Goal: Find specific page/section: Find specific page/section

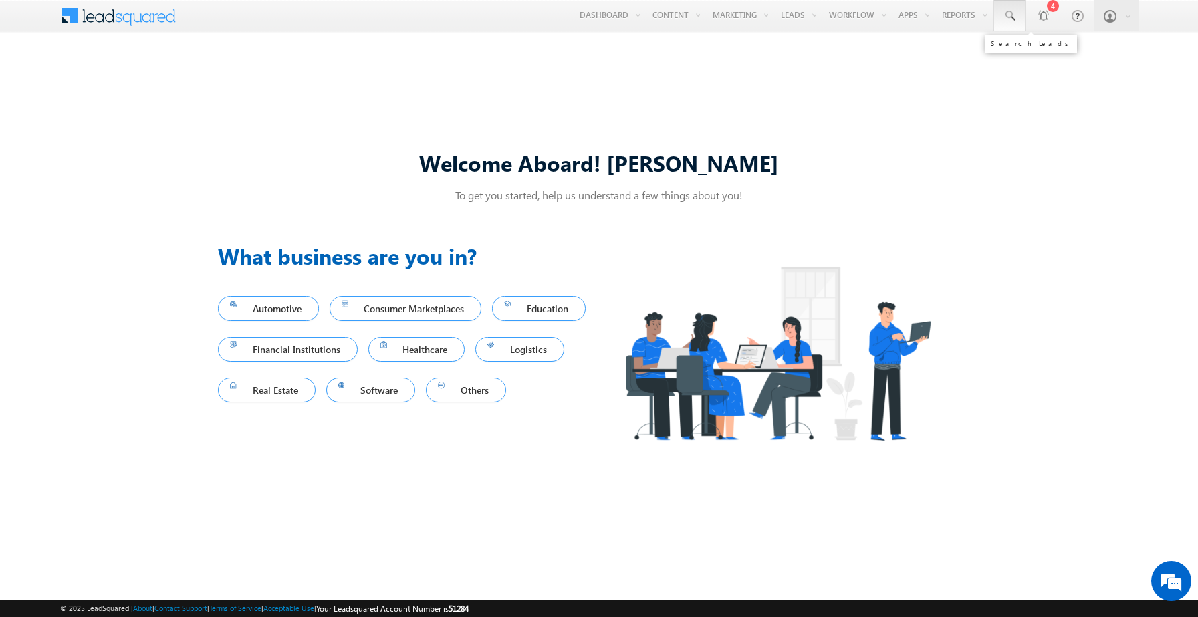
click at [1010, 17] on span at bounding box center [1009, 15] width 13 height 13
paste input "8931573316]"
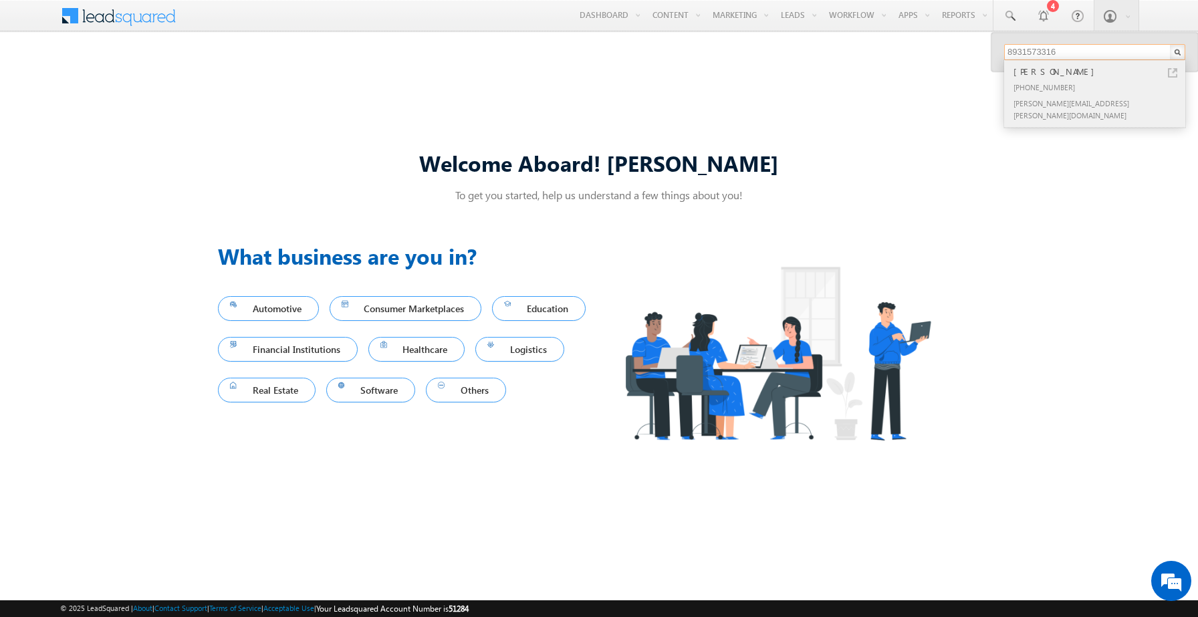
type input "8931573316"
click at [1071, 77] on div "[PERSON_NAME]" at bounding box center [1100, 71] width 179 height 15
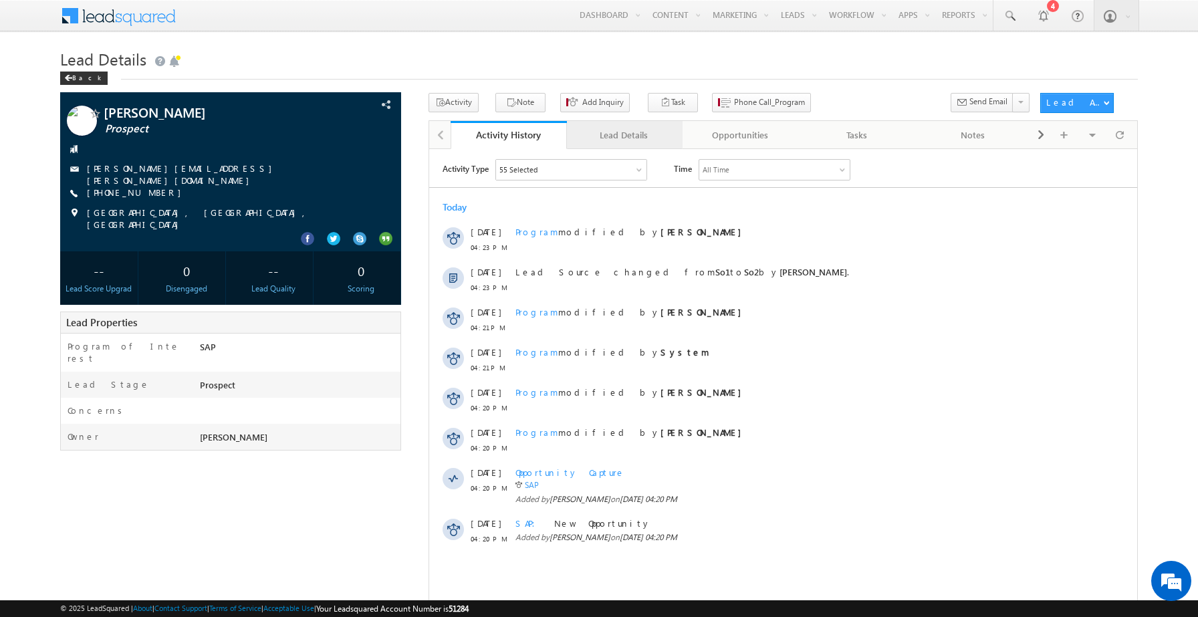
click at [642, 139] on div "Lead Details" at bounding box center [624, 135] width 94 height 16
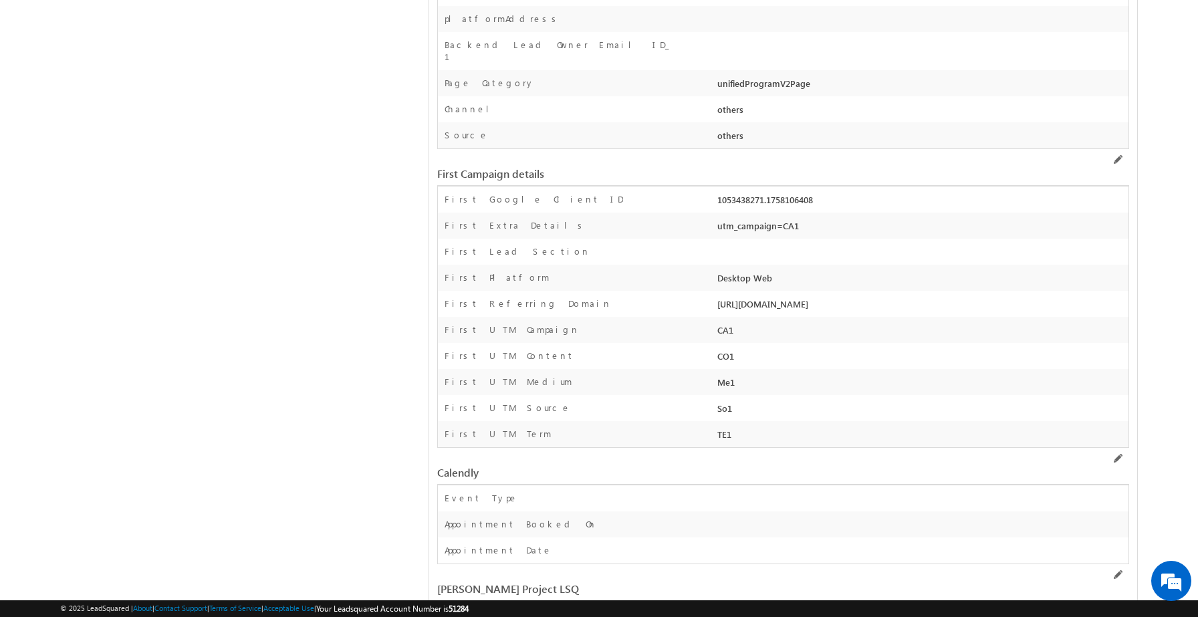
scroll to position [3802, 0]
